Goal: Task Accomplishment & Management: Complete application form

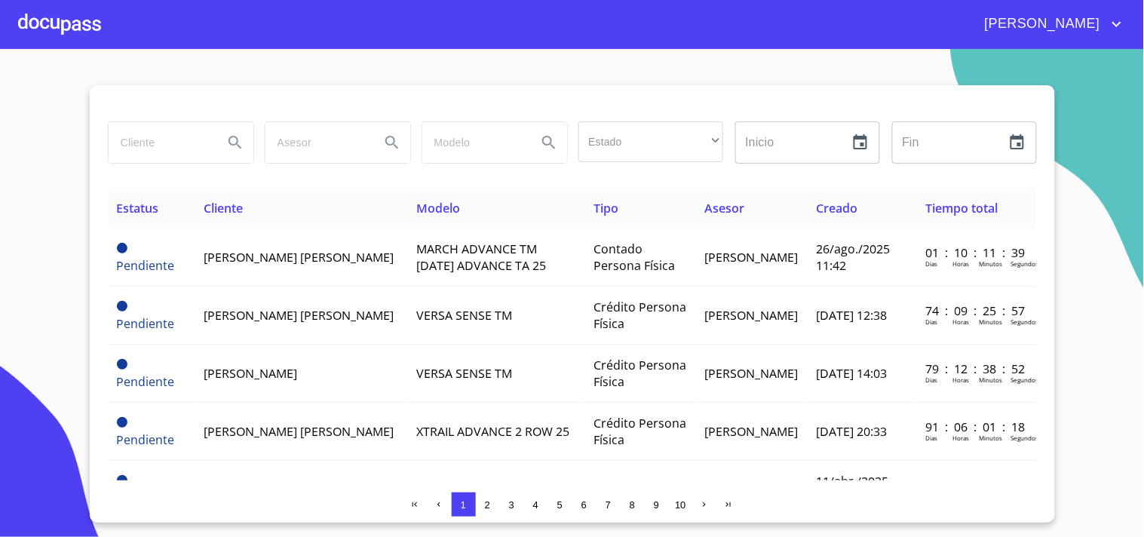
click at [54, 213] on section "Estado ​ ​ Inicio ​ Fin ​ Estatus Cliente Modelo Tipo Asesor Creado Tiempo tota…" at bounding box center [572, 293] width 1144 height 488
click at [66, 204] on section "Estado ​ ​ Inicio ​ Fin ​ Estatus Cliente Modelo Tipo Asesor Creado Tiempo tota…" at bounding box center [572, 293] width 1144 height 488
click at [69, 139] on section "Estado ​ ​ Inicio ​ Fin ​ Estatus Cliente Modelo Tipo Asesor Creado Tiempo tota…" at bounding box center [572, 293] width 1144 height 488
click at [75, 287] on section "Estado ​ ​ Inicio ​ Fin ​ Estatus Cliente Modelo Tipo Asesor Creado Tiempo tota…" at bounding box center [572, 293] width 1144 height 488
click at [326, 81] on section "Estado ​ ​ Inicio ​ Fin ​ Estatus Cliente Modelo Tipo Asesor Creado Tiempo tota…" at bounding box center [572, 293] width 1144 height 488
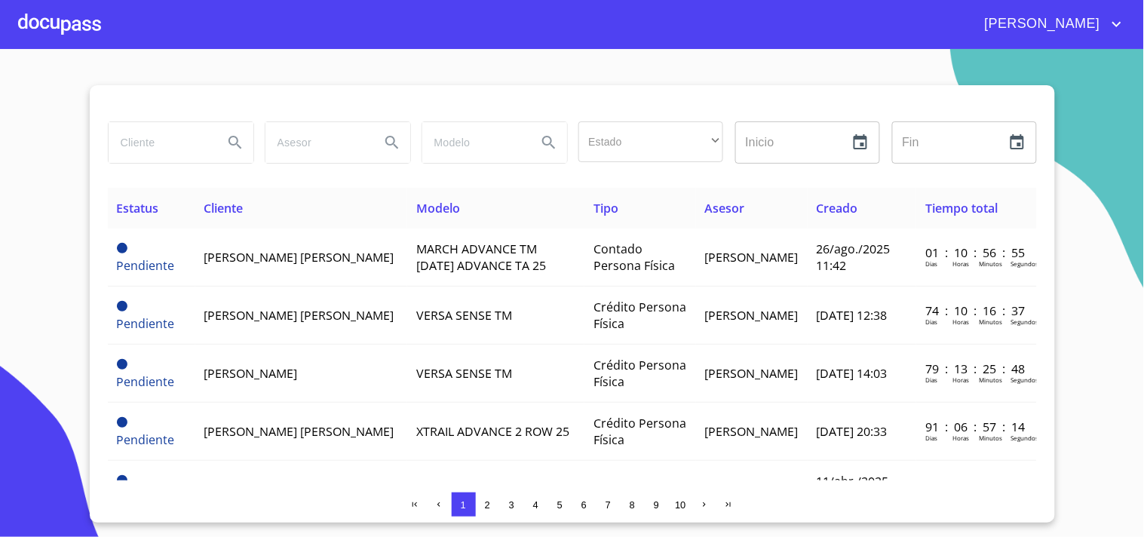
click at [64, 229] on section "Estado ​ ​ Inicio ​ Fin ​ Estatus Cliente Modelo Tipo Asesor Creado Tiempo tota…" at bounding box center [572, 293] width 1144 height 488
click at [86, 20] on div at bounding box center [59, 24] width 83 height 48
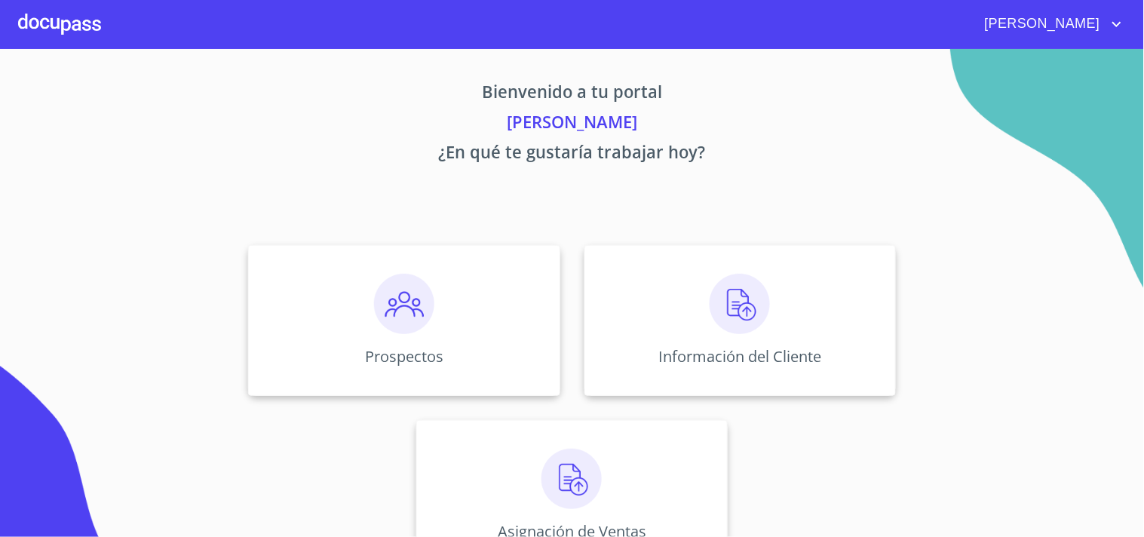
click at [407, 305] on img at bounding box center [404, 304] width 60 height 60
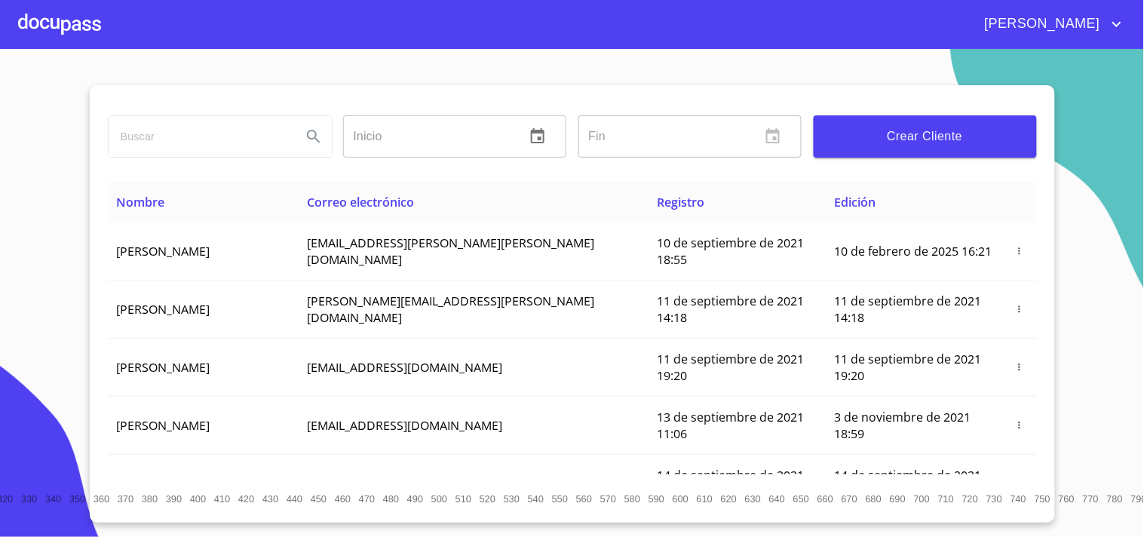
click at [849, 142] on span "Crear Cliente" at bounding box center [925, 136] width 199 height 21
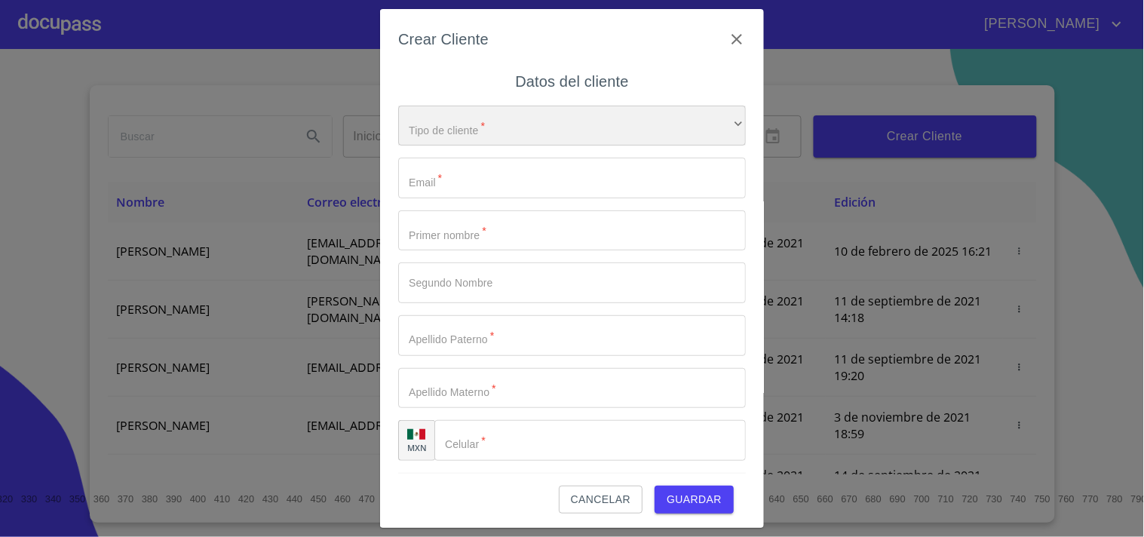
click at [486, 124] on div "​" at bounding box center [572, 126] width 348 height 41
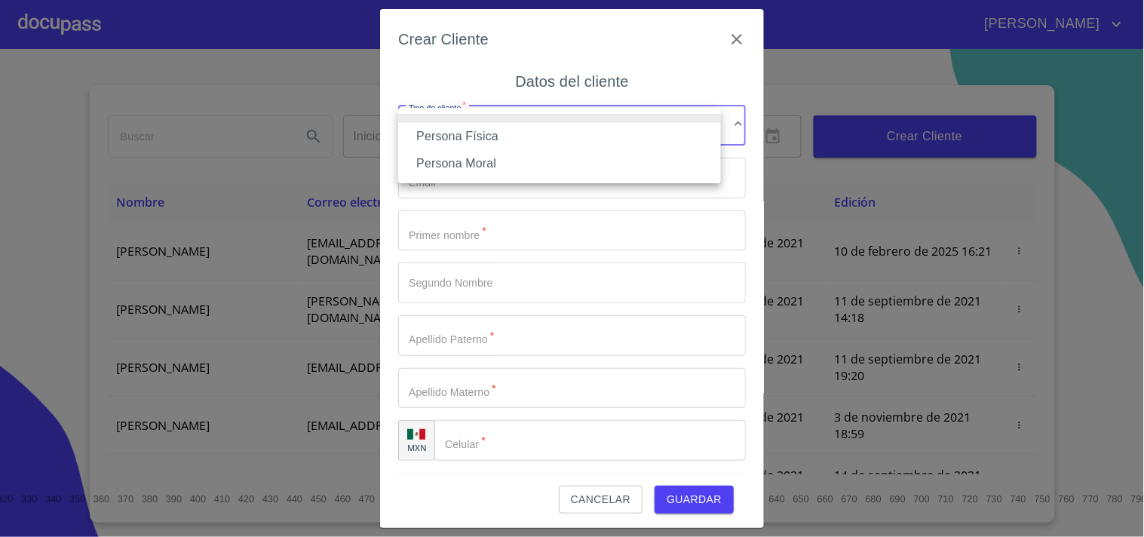
click at [451, 143] on li "Persona Física" at bounding box center [559, 136] width 323 height 27
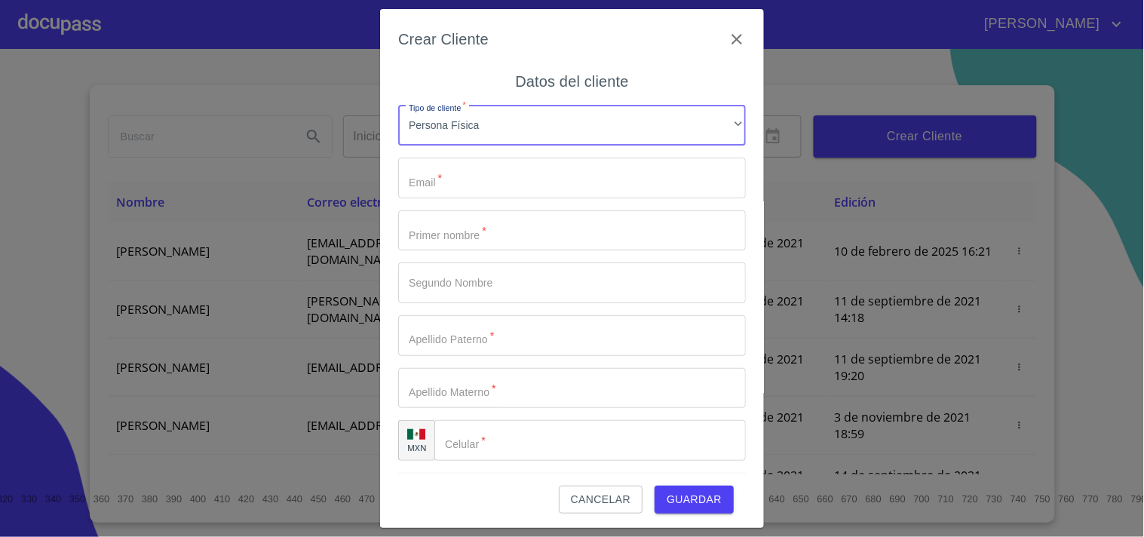
click at [427, 162] on input "Tipo de cliente   *" at bounding box center [572, 178] width 348 height 41
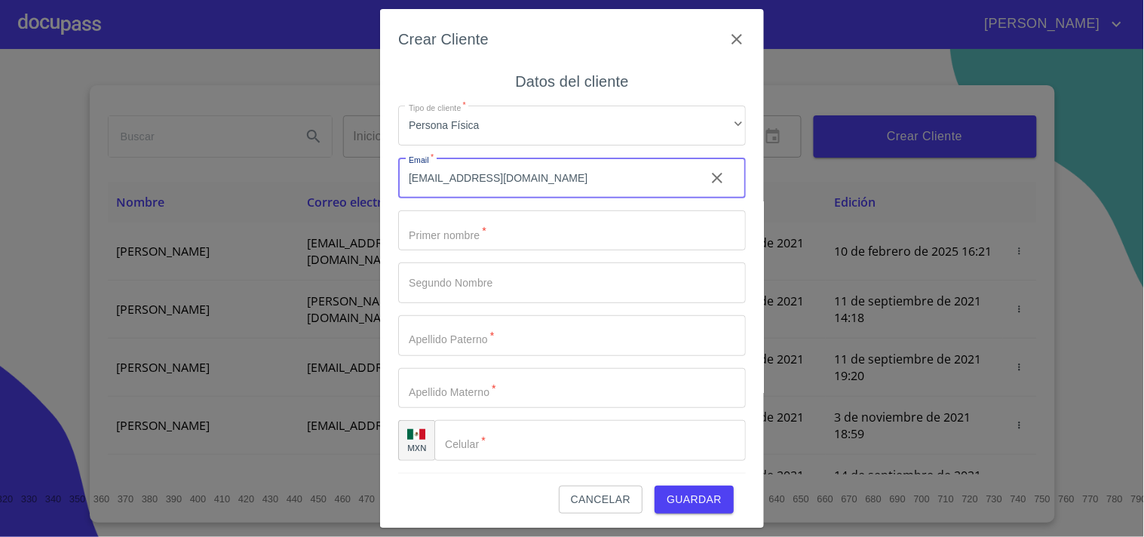
type input "[EMAIL_ADDRESS][DOMAIN_NAME]"
